Goal: Transaction & Acquisition: Purchase product/service

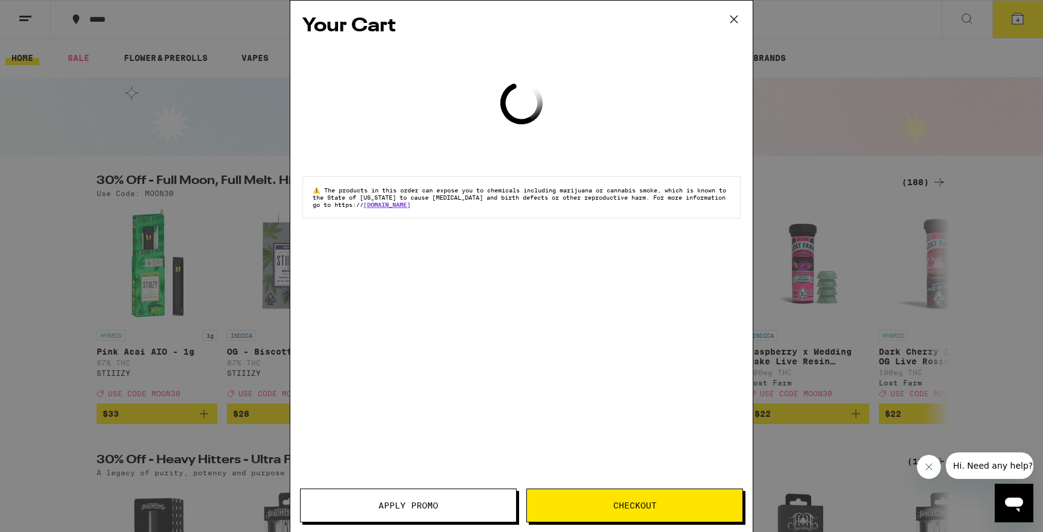
click at [634, 502] on span "Checkout" at bounding box center [634, 506] width 43 height 8
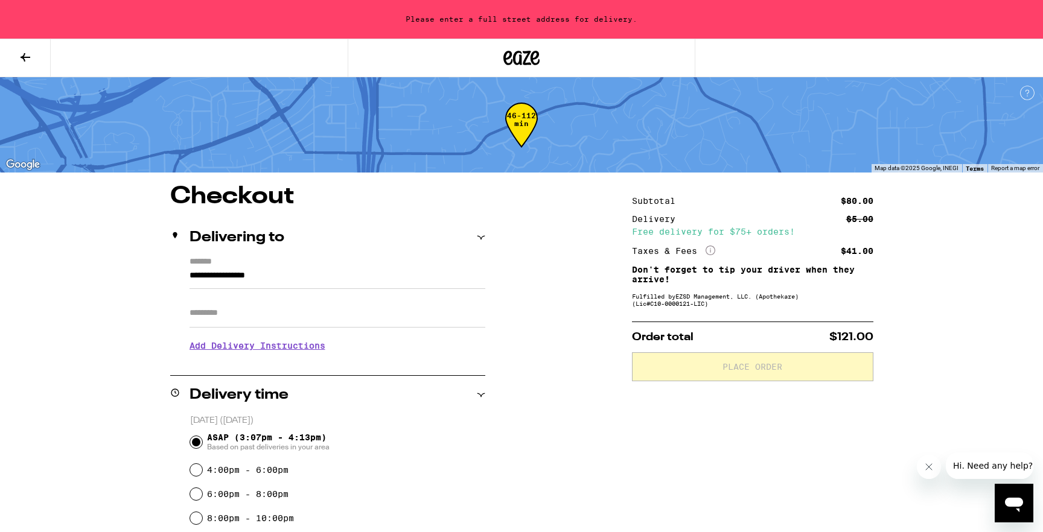
click at [29, 50] on icon at bounding box center [25, 57] width 14 height 14
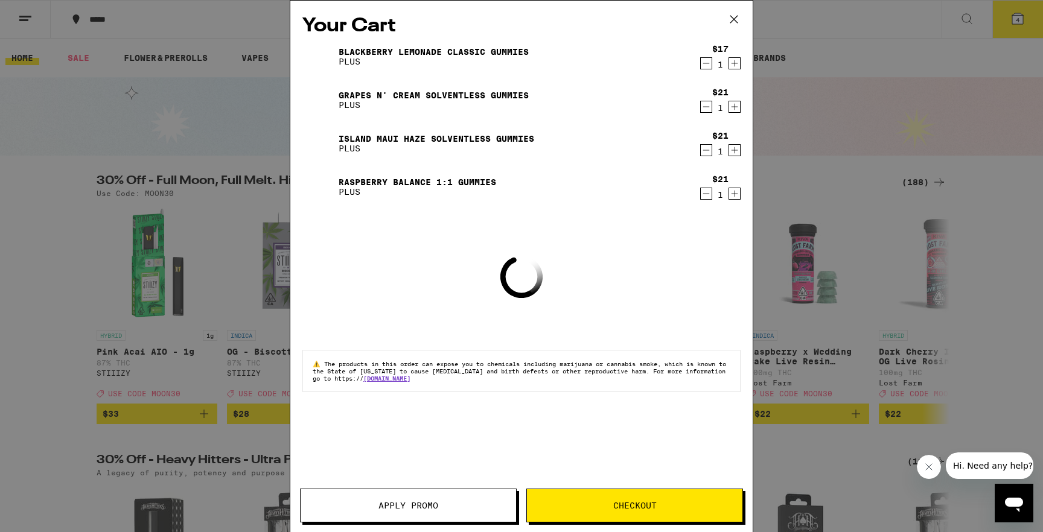
click at [400, 510] on span "Apply Promo" at bounding box center [408, 506] width 60 height 8
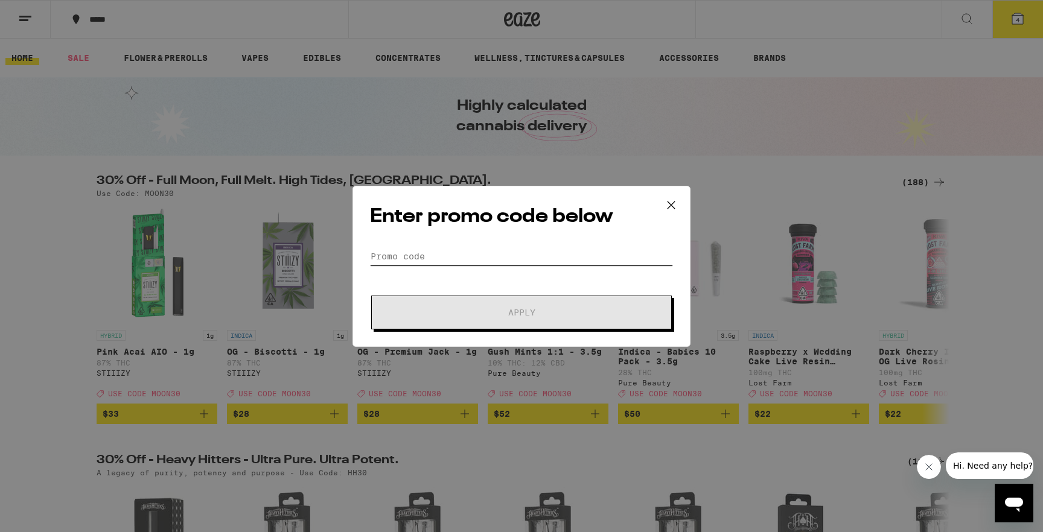
click at [427, 257] on input "Promo Code" at bounding box center [521, 256] width 303 height 18
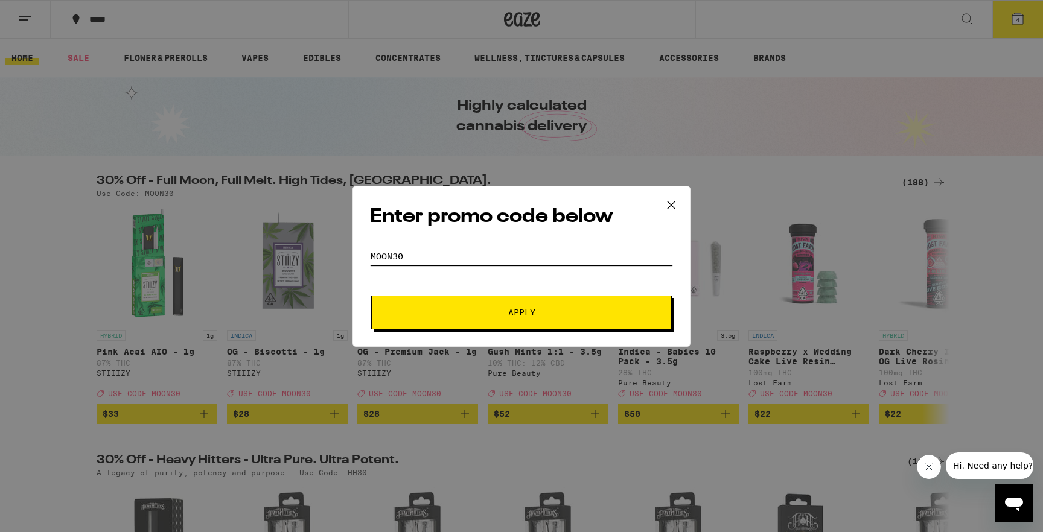
type input "MOON30"
click at [371, 296] on button "Apply" at bounding box center [521, 313] width 301 height 34
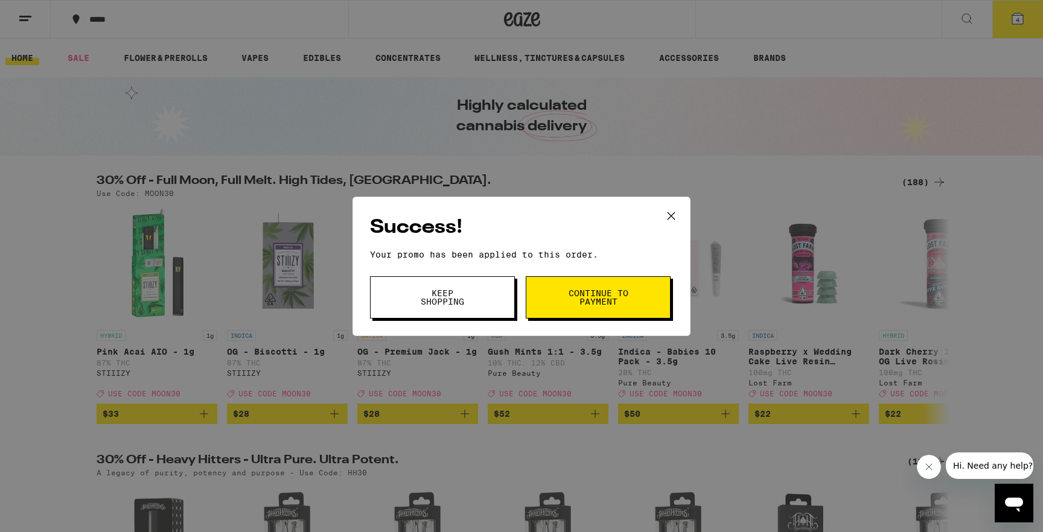
click at [598, 299] on span "Continue to payment" at bounding box center [598, 297] width 62 height 17
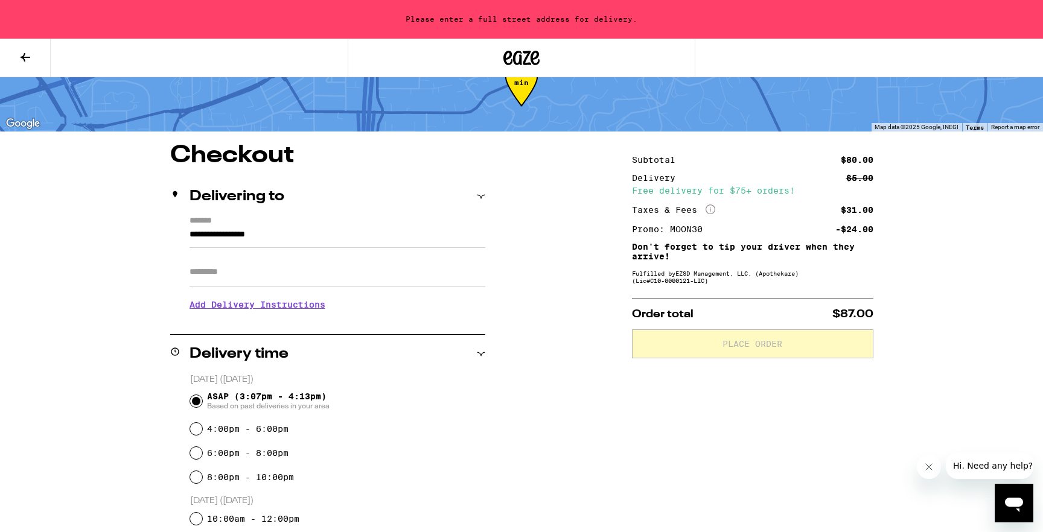
scroll to position [55, 0]
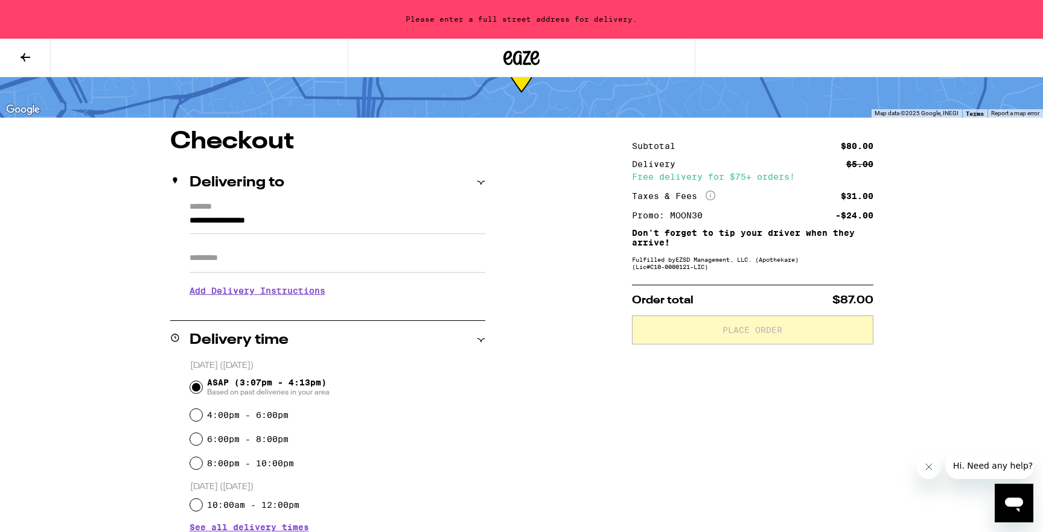
click at [275, 229] on input "**********" at bounding box center [338, 224] width 296 height 21
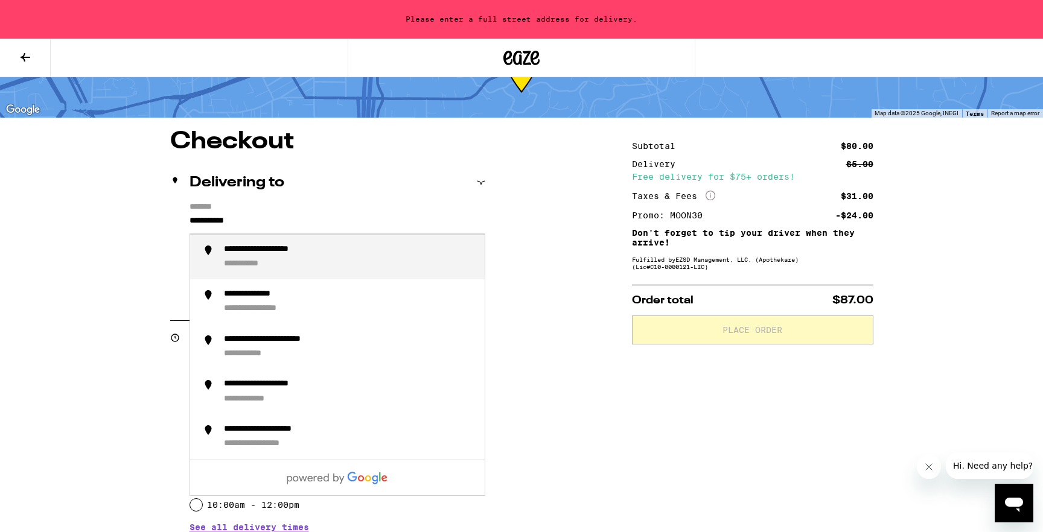
click at [262, 261] on div "**********" at bounding box center [349, 257] width 251 height 26
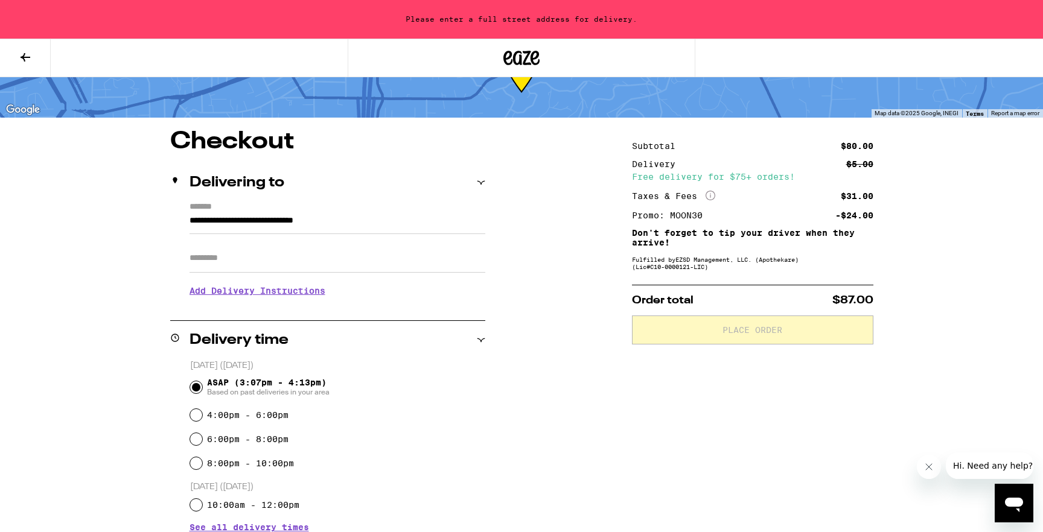
type input "**********"
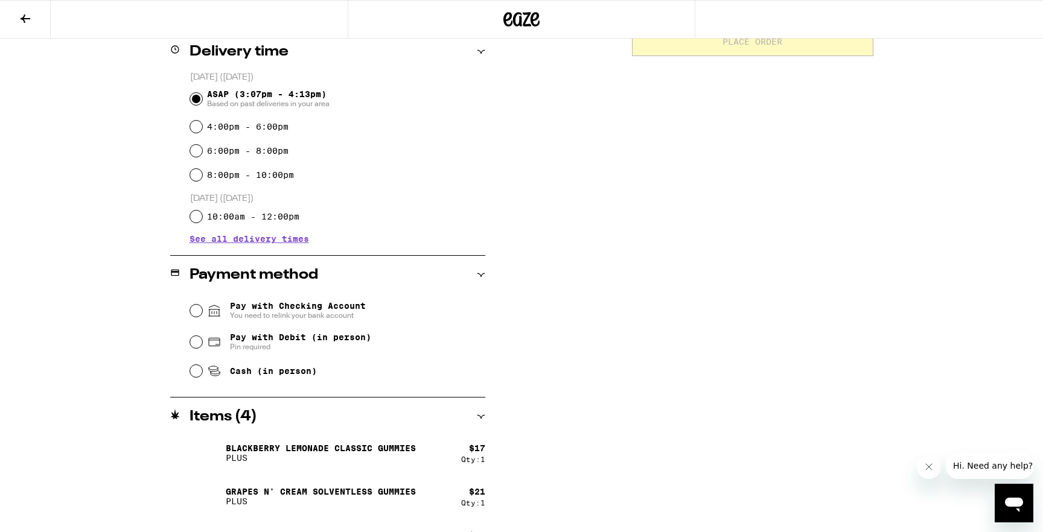
scroll to position [306, 0]
click at [198, 310] on input "Pay with Checking Account You need to relink your bank account" at bounding box center [196, 310] width 12 height 12
click at [599, 202] on div "**********" at bounding box center [521, 225] width 869 height 770
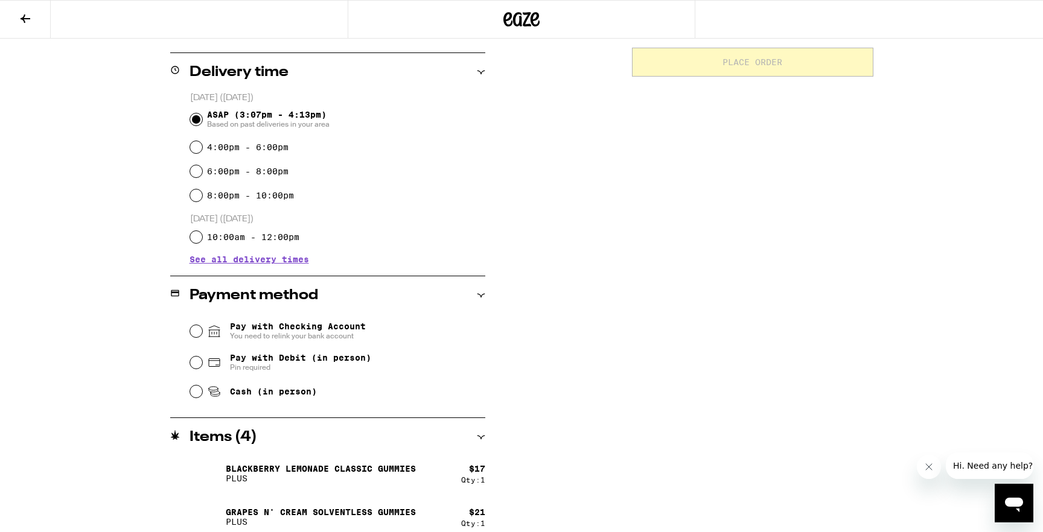
scroll to position [278, 0]
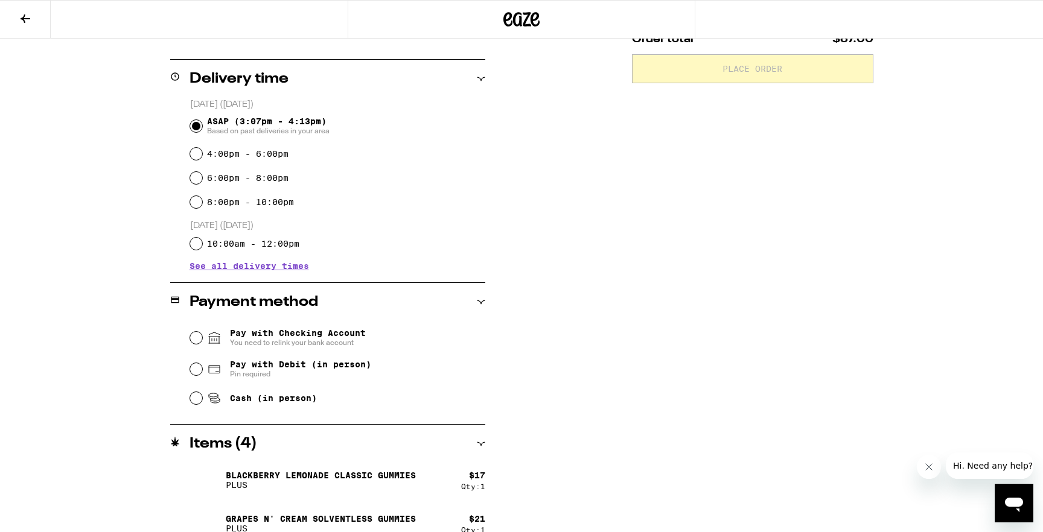
click at [307, 333] on span "Pay with Checking Account You need to relink your bank account" at bounding box center [298, 337] width 136 height 19
click at [202, 333] on input "Pay with Checking Account You need to relink your bank account" at bounding box center [196, 338] width 12 height 12
click at [250, 368] on span "Pay with Debit (in person)" at bounding box center [300, 365] width 141 height 10
click at [202, 368] on input "Pay with Debit (in person) Pin required" at bounding box center [196, 369] width 12 height 12
radio input "true"
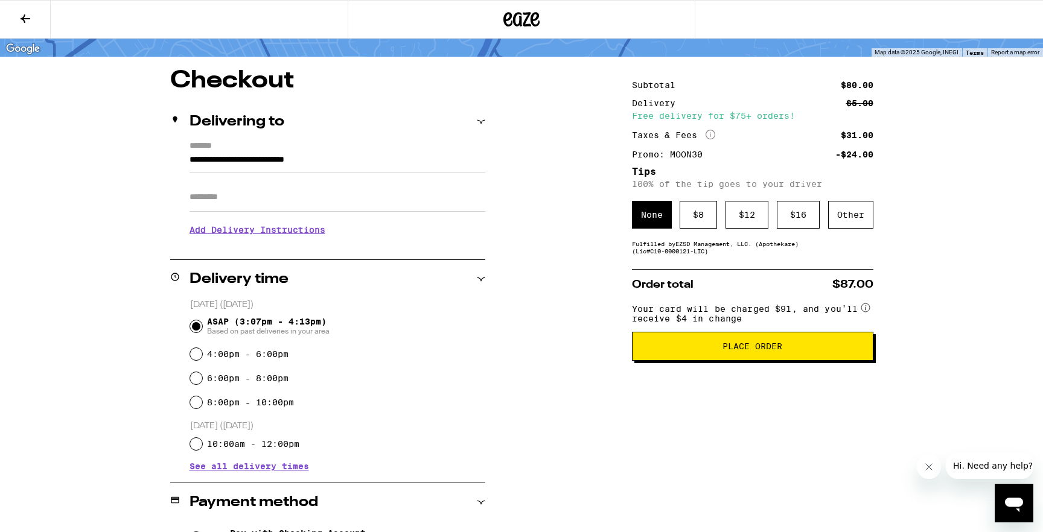
scroll to position [68, 0]
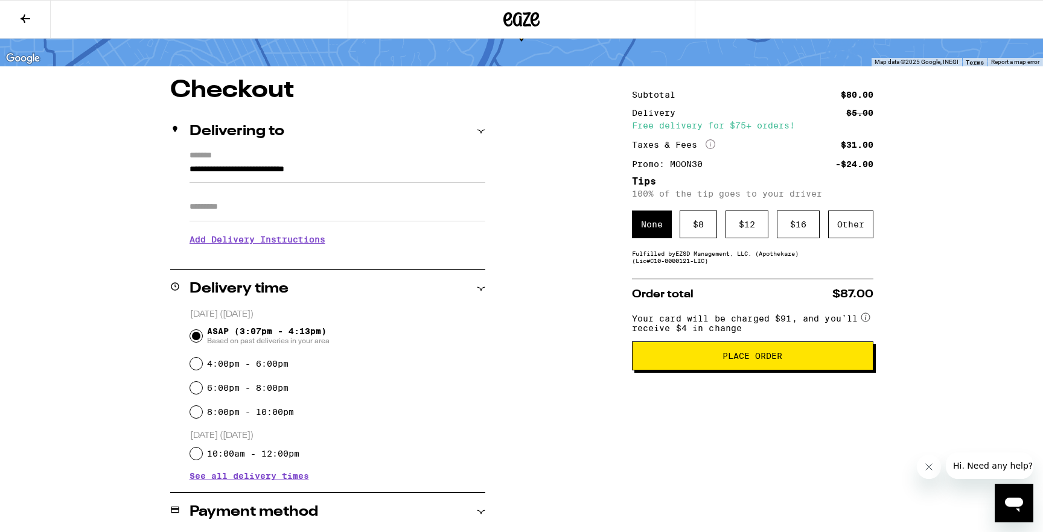
click at [866, 321] on circle at bounding box center [865, 317] width 8 height 8
click at [867, 322] on circle at bounding box center [865, 317] width 8 height 8
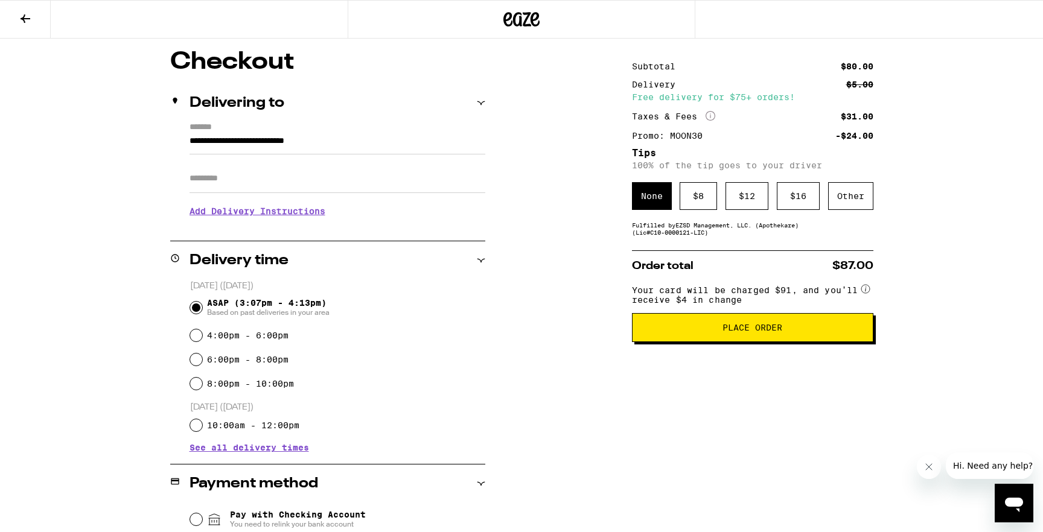
scroll to position [95, 0]
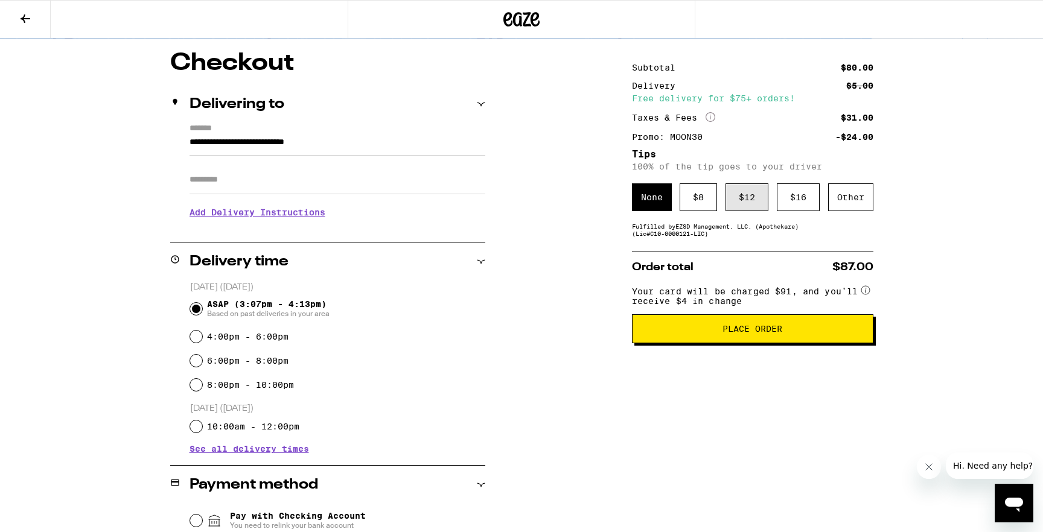
click at [748, 202] on div "$ 12" at bounding box center [747, 197] width 43 height 28
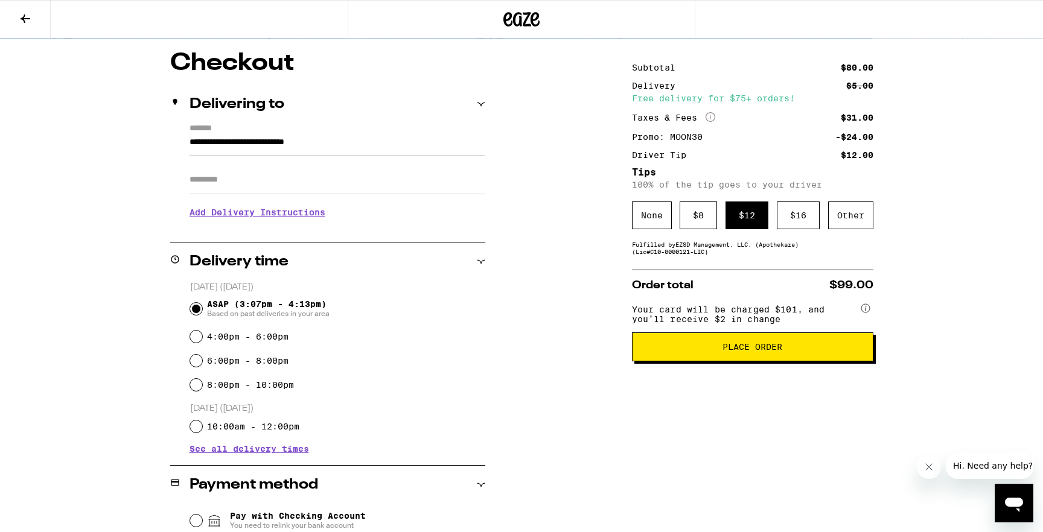
click at [729, 351] on span "Place Order" at bounding box center [753, 347] width 60 height 8
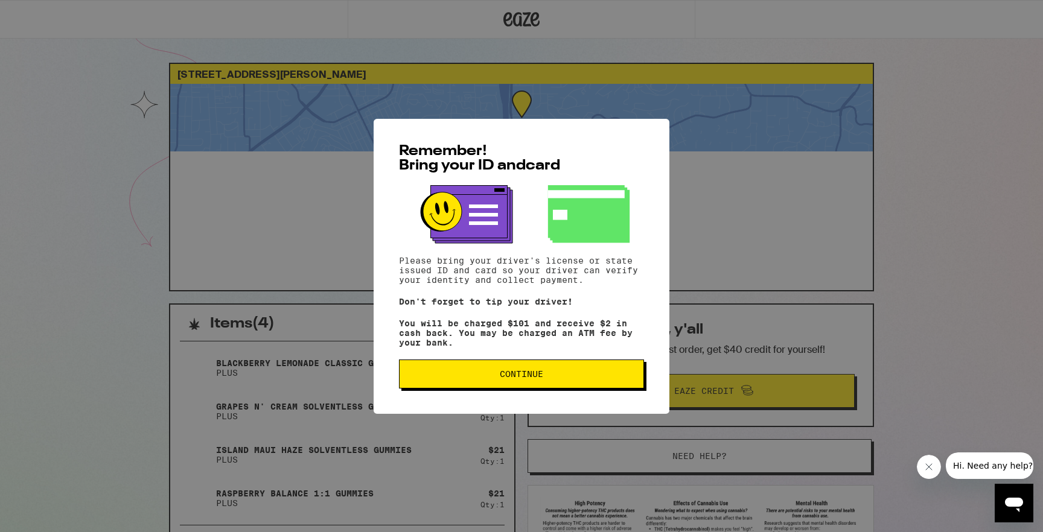
click at [502, 378] on span "Continue" at bounding box center [521, 374] width 43 height 8
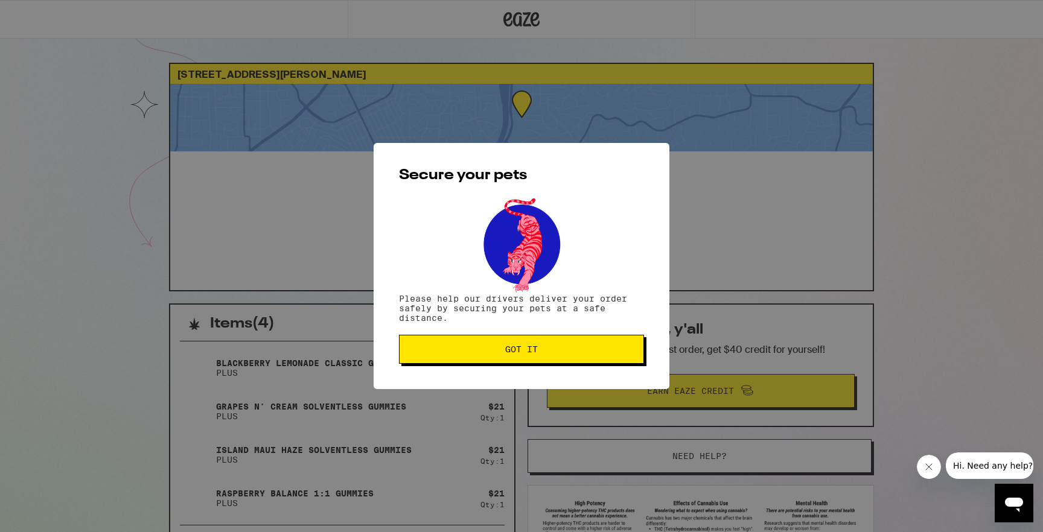
click at [522, 352] on span "Got it" at bounding box center [521, 349] width 33 height 8
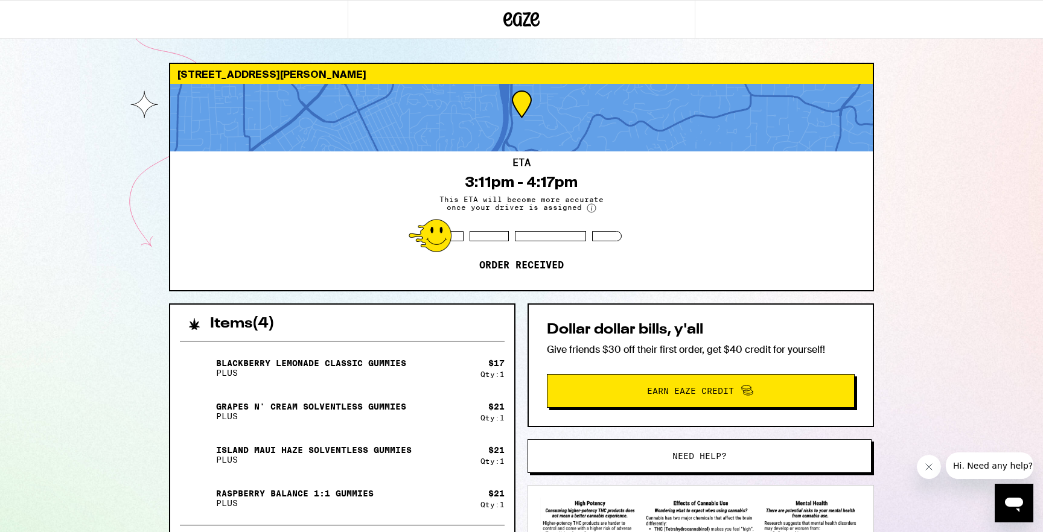
click at [244, 195] on div "ETA 3:11pm - 4:17pm This ETA will become more accurate once your driver is assi…" at bounding box center [521, 221] width 703 height 139
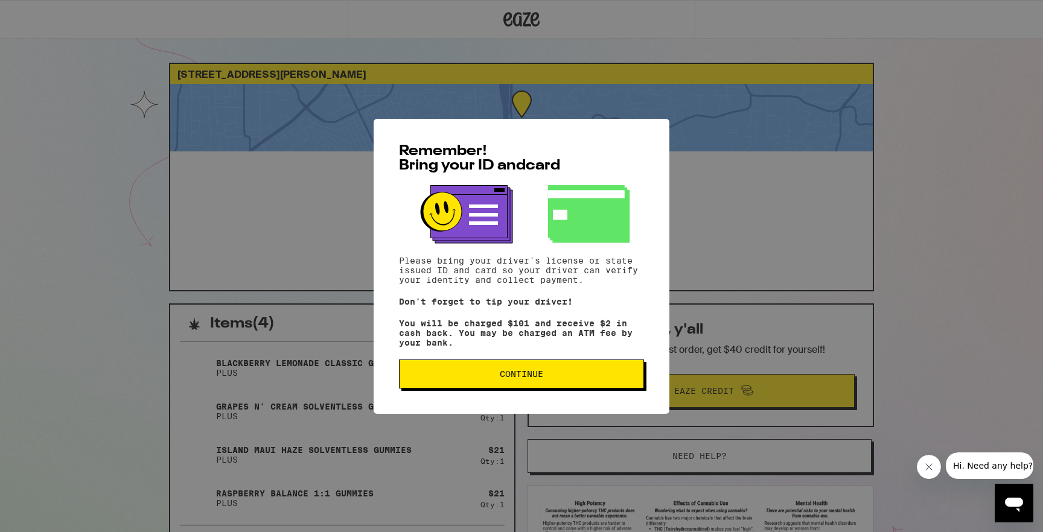
click at [473, 378] on span "Continue" at bounding box center [521, 374] width 225 height 8
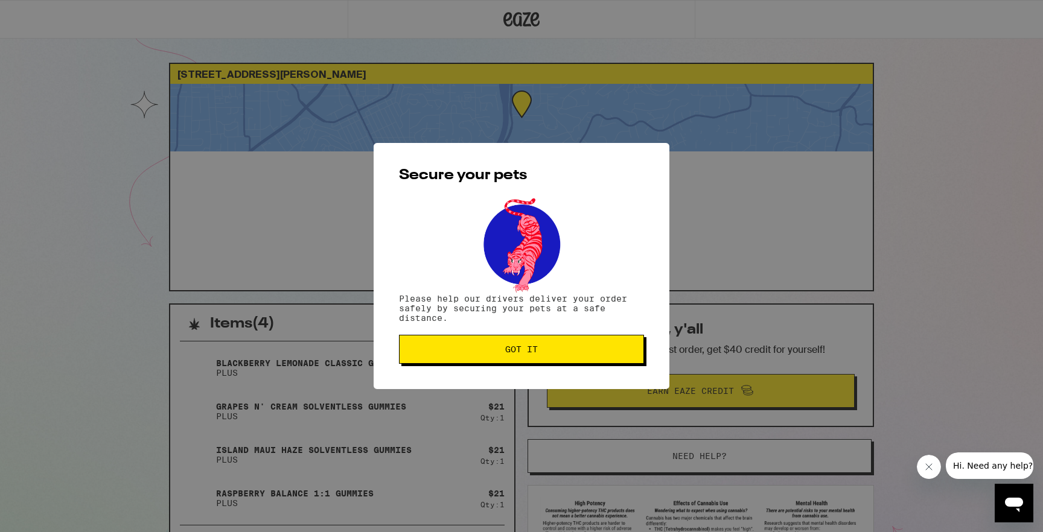
click at [505, 357] on button "Got it" at bounding box center [521, 349] width 245 height 29
